Goal: Find specific page/section: Find specific page/section

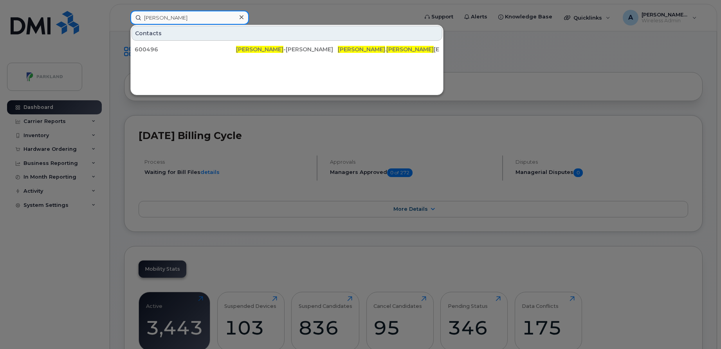
paste input "Steve Crask"
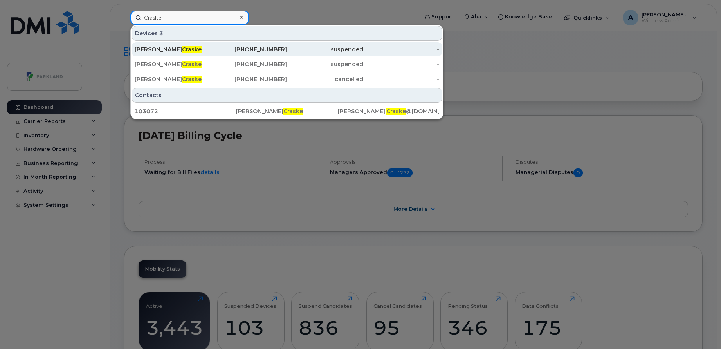
type input "Craske"
click at [198, 51] on div "Stephen Craske" at bounding box center [173, 49] width 76 height 8
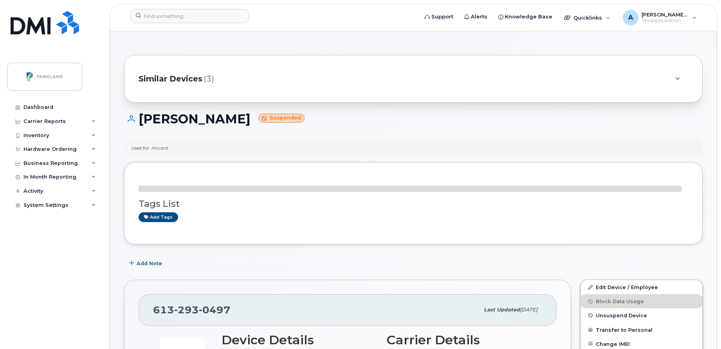
click at [196, 82] on span "Similar Devices" at bounding box center [170, 78] width 64 height 11
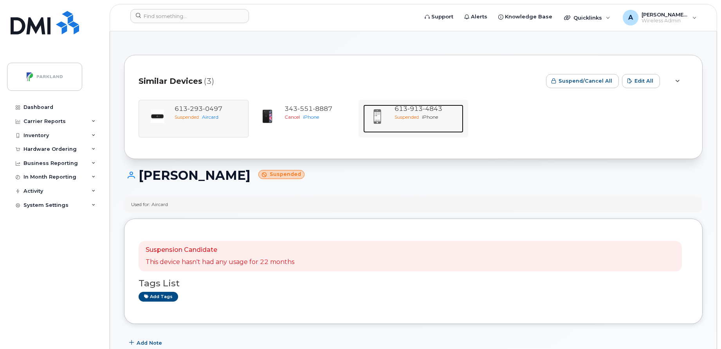
click at [403, 118] on span "Suspended" at bounding box center [406, 117] width 24 height 6
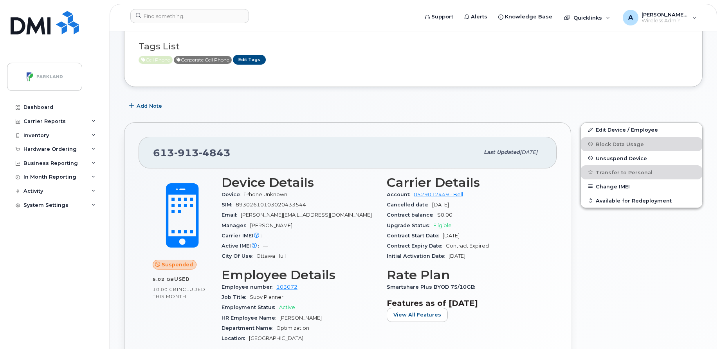
scroll to position [129, 0]
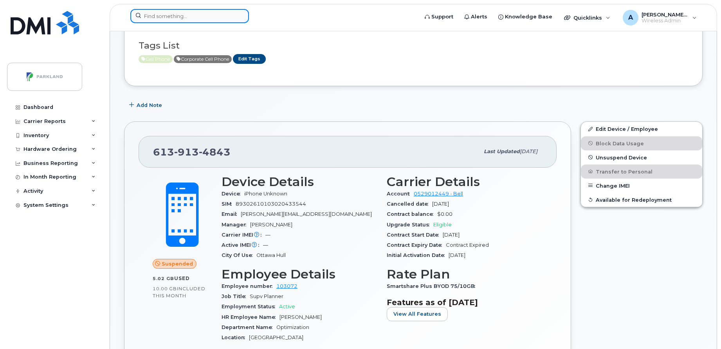
click at [225, 15] on input at bounding box center [189, 16] width 119 height 14
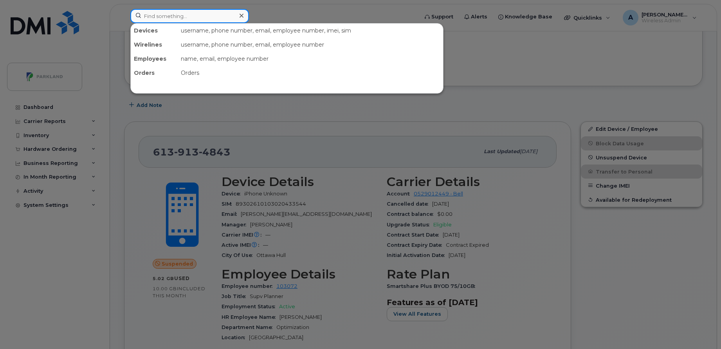
paste input "[PERSON_NAME]"
type input "[PERSON_NAME]"
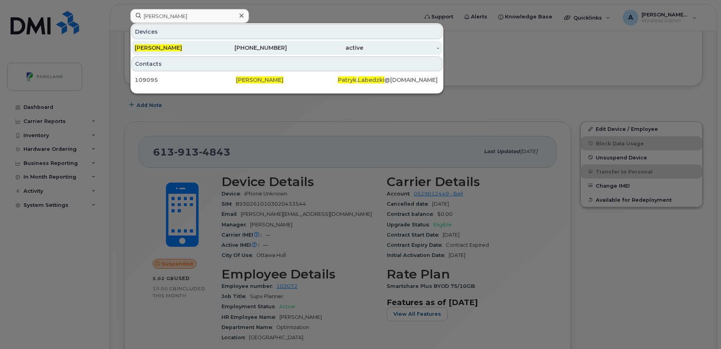
click at [207, 47] on div "[PERSON_NAME]" at bounding box center [173, 48] width 76 height 8
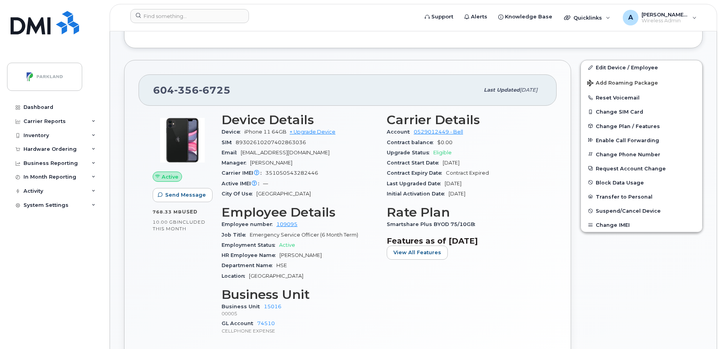
scroll to position [197, 0]
